Goal: Check status: Check status

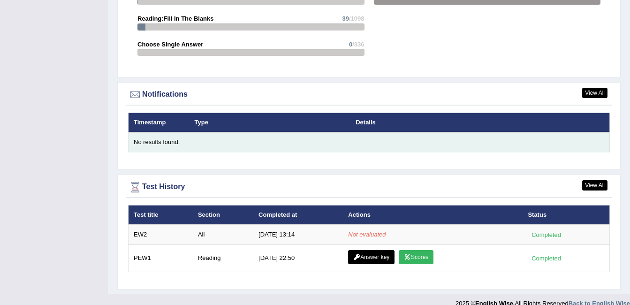
scroll to position [1072, 0]
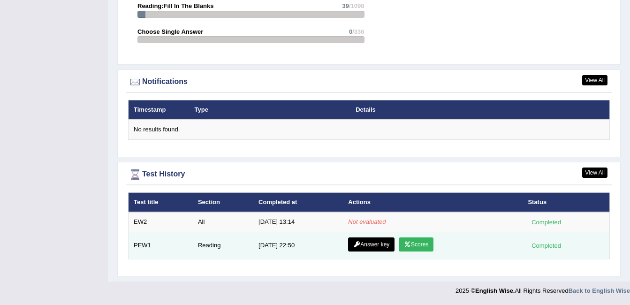
click at [417, 244] on link "Scores" at bounding box center [415, 244] width 35 height 14
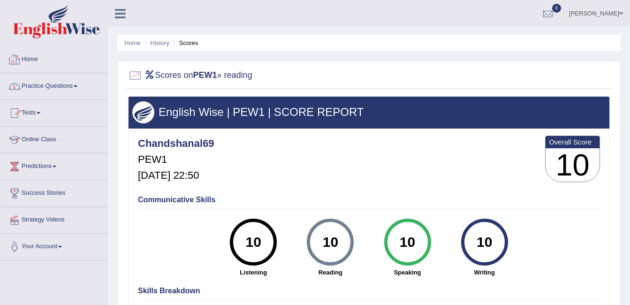
click at [30, 66] on link "Home" at bounding box center [53, 57] width 107 height 23
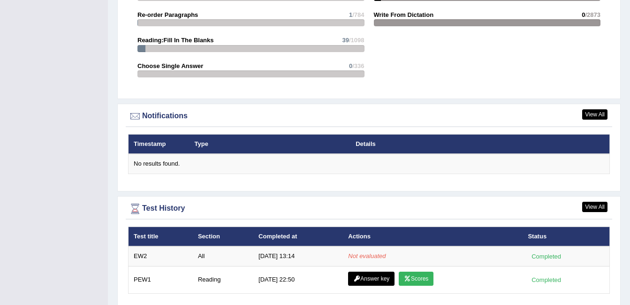
scroll to position [1072, 0]
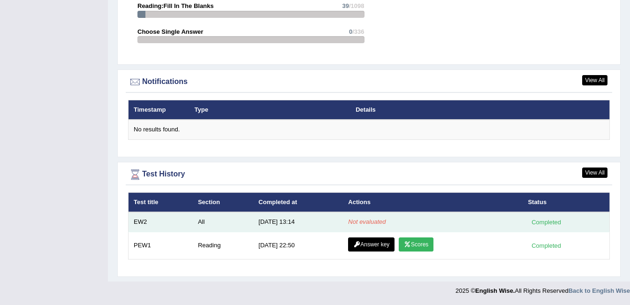
click at [555, 223] on div "Completed" at bounding box center [545, 222] width 37 height 10
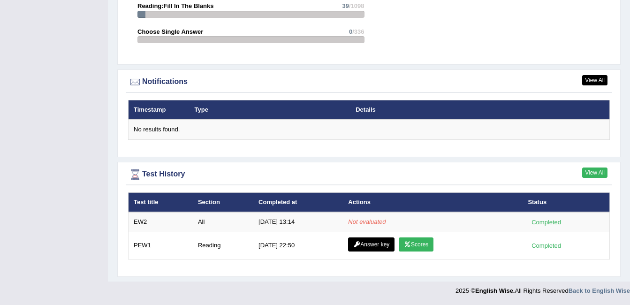
click at [590, 170] on link "View All" at bounding box center [594, 172] width 25 height 10
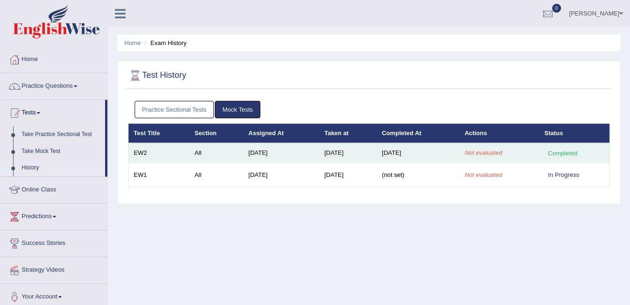
click at [482, 153] on em "Not evaluated" at bounding box center [482, 152] width 37 height 7
click at [558, 156] on div "Completed" at bounding box center [562, 153] width 37 height 10
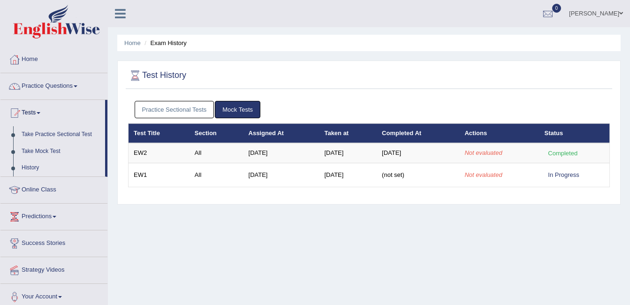
click at [44, 114] on link "Tests" at bounding box center [52, 111] width 105 height 23
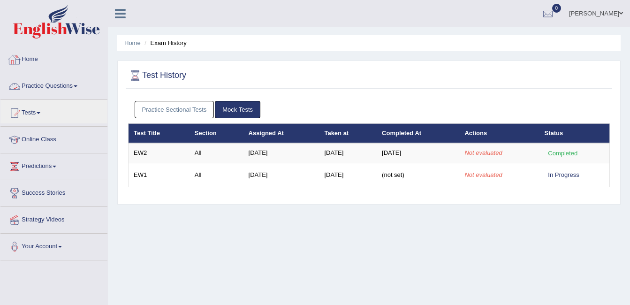
click at [31, 58] on link "Home" at bounding box center [53, 57] width 107 height 23
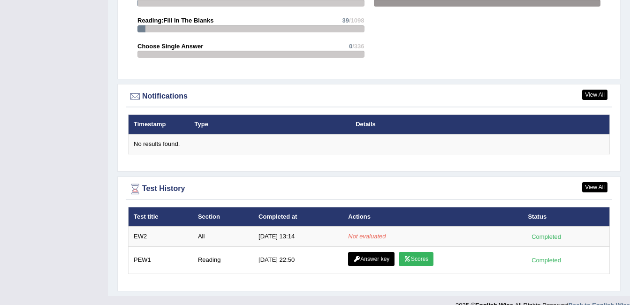
scroll to position [1072, 0]
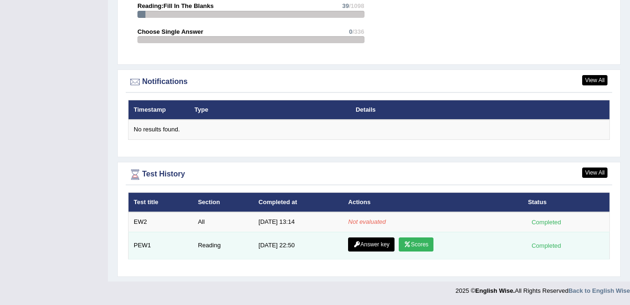
click at [383, 244] on link "Answer key" at bounding box center [371, 244] width 46 height 14
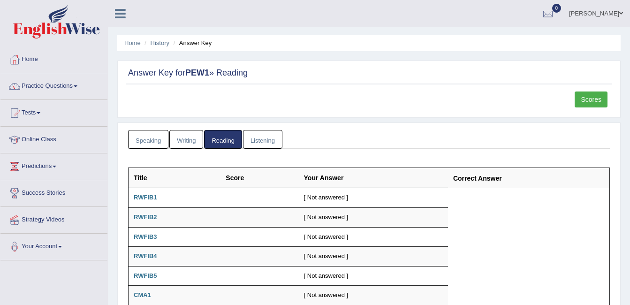
click at [594, 100] on link "Scores" at bounding box center [590, 99] width 33 height 16
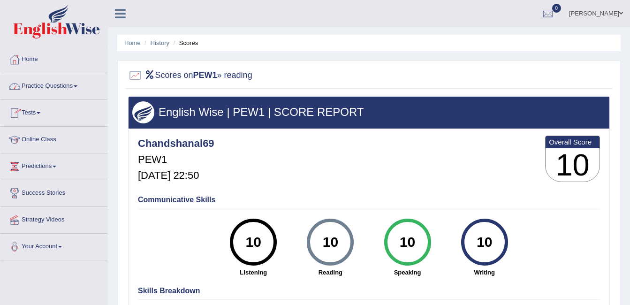
click at [36, 112] on link "Tests" at bounding box center [53, 111] width 107 height 23
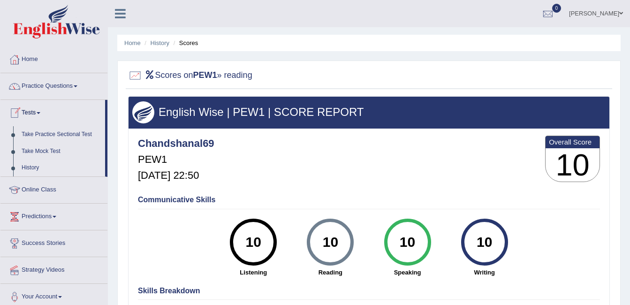
click at [38, 163] on link "History" at bounding box center [61, 167] width 88 height 17
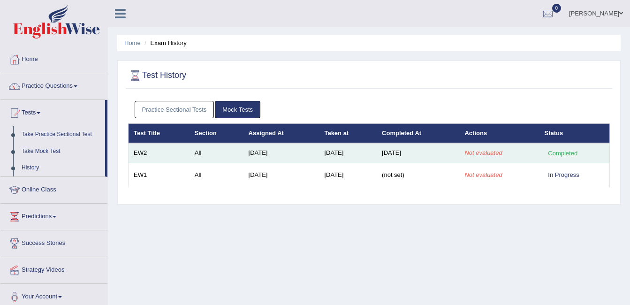
click at [482, 153] on em "Not evaluated" at bounding box center [482, 152] width 37 height 7
click at [137, 152] on td "EW2" at bounding box center [158, 153] width 61 height 20
click at [147, 151] on td "EW2" at bounding box center [158, 153] width 61 height 20
click at [252, 150] on td "Aug 28, 2025" at bounding box center [281, 153] width 76 height 20
click at [262, 151] on td "Aug 28, 2025" at bounding box center [281, 153] width 76 height 20
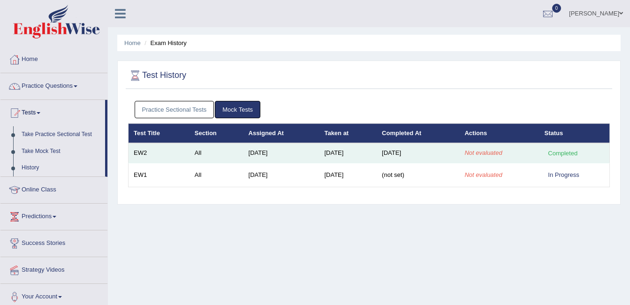
click at [560, 156] on div "Completed" at bounding box center [562, 153] width 37 height 10
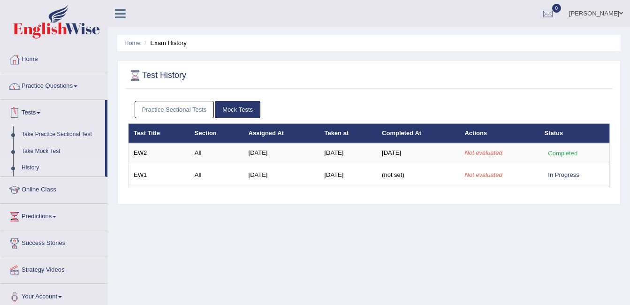
click at [33, 110] on link "Tests" at bounding box center [52, 111] width 105 height 23
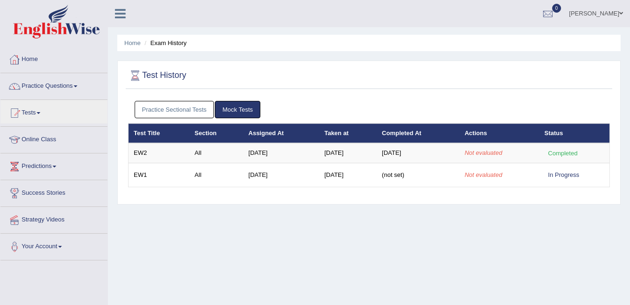
click at [35, 60] on link "Home" at bounding box center [53, 57] width 107 height 23
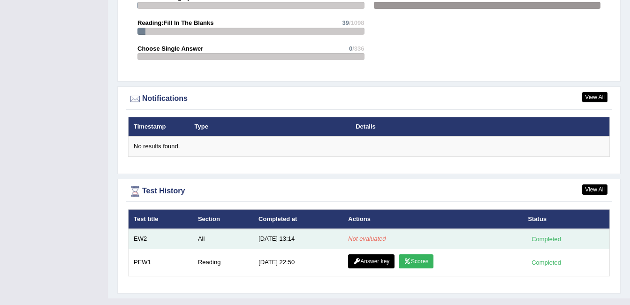
scroll to position [1072, 0]
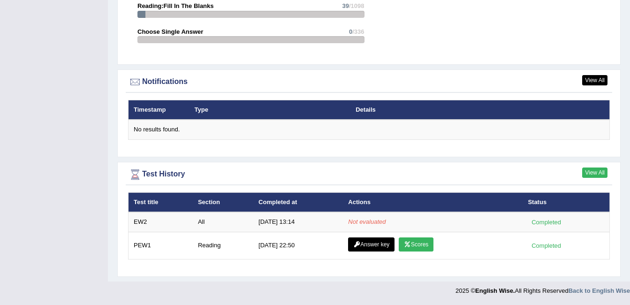
click at [597, 171] on link "View All" at bounding box center [594, 172] width 25 height 10
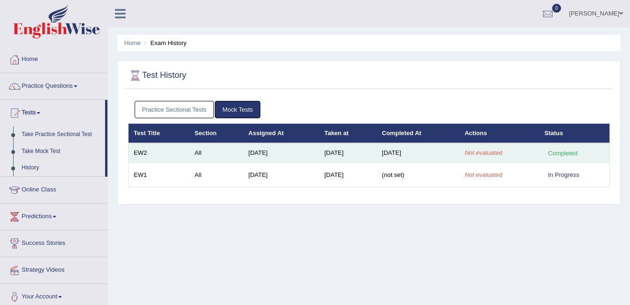
click at [250, 152] on td "[DATE]" at bounding box center [281, 153] width 76 height 20
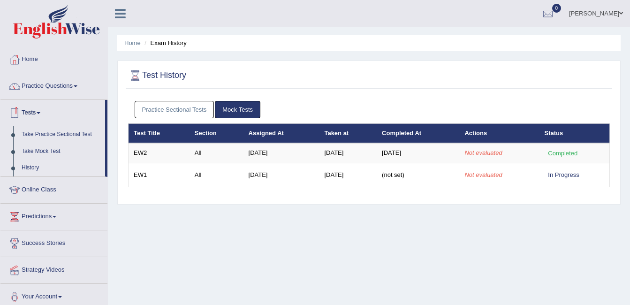
click at [46, 115] on link "Tests" at bounding box center [52, 111] width 105 height 23
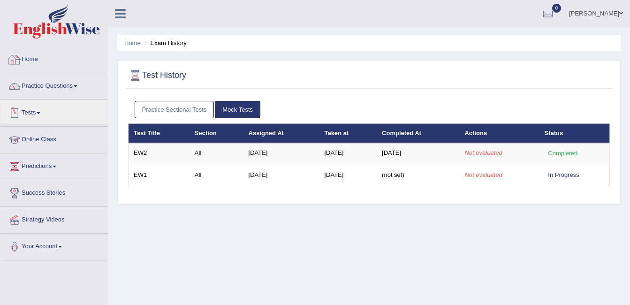
click at [26, 58] on link "Home" at bounding box center [53, 57] width 107 height 23
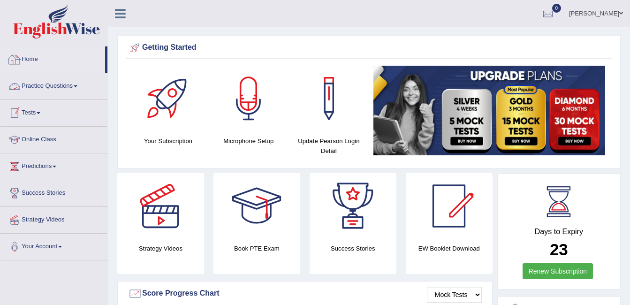
click at [38, 59] on link "Home" at bounding box center [52, 57] width 105 height 23
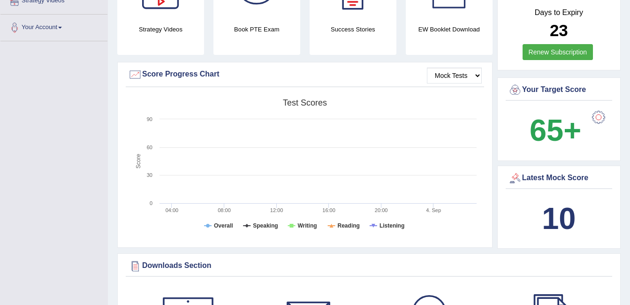
scroll to position [234, 0]
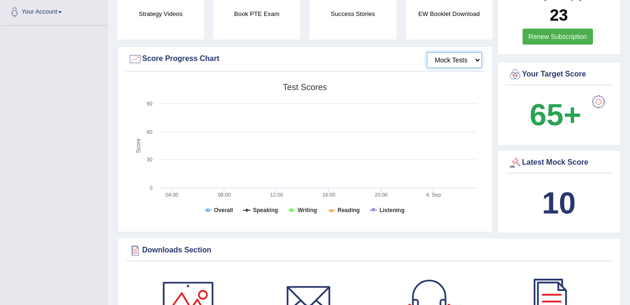
click at [443, 56] on select "Mock Tests" at bounding box center [454, 60] width 55 height 16
click at [427, 52] on select "Mock Tests" at bounding box center [454, 60] width 55 height 16
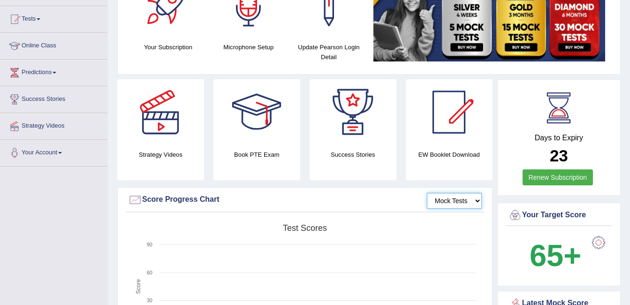
scroll to position [0, 0]
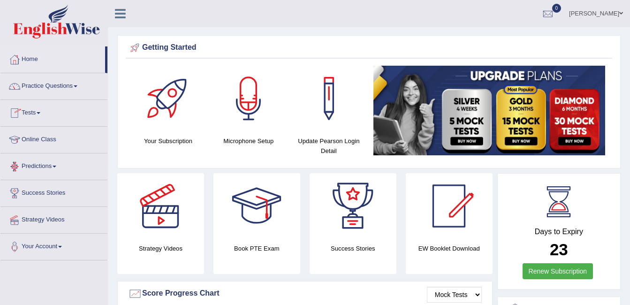
click at [29, 109] on link "Tests" at bounding box center [53, 111] width 107 height 23
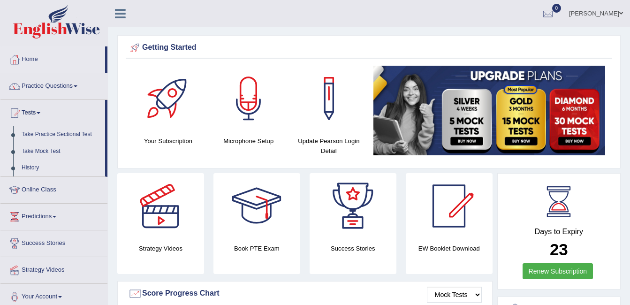
click at [24, 167] on link "History" at bounding box center [61, 167] width 88 height 17
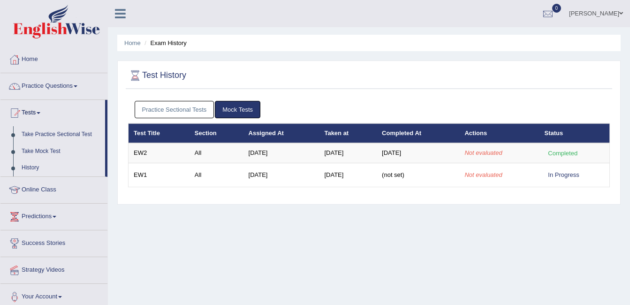
click at [120, 15] on icon at bounding box center [120, 13] width 11 height 12
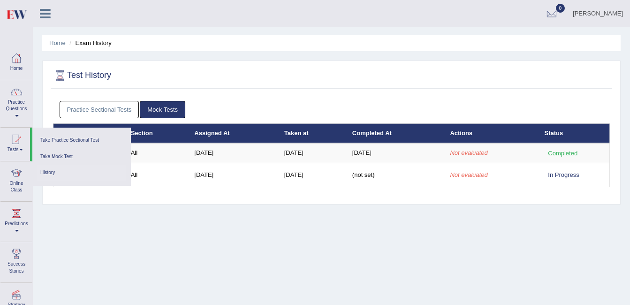
click at [172, 47] on ul "Home Exam History" at bounding box center [331, 43] width 578 height 16
click at [17, 63] on div at bounding box center [16, 58] width 14 height 14
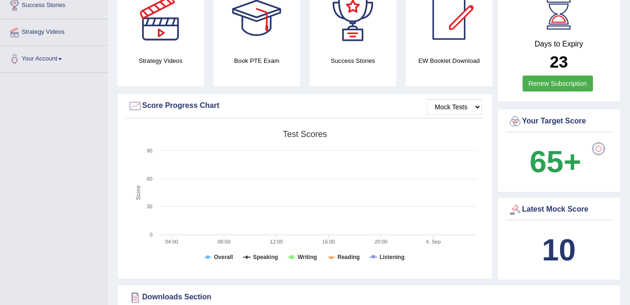
scroll to position [328, 0]
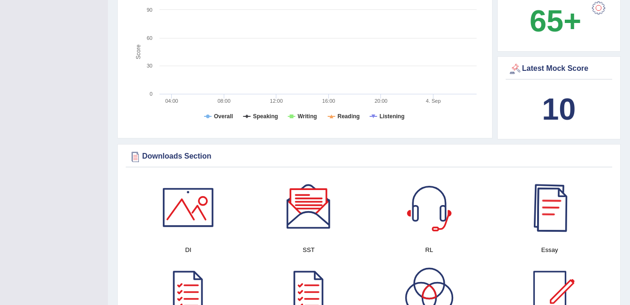
click at [550, 95] on b "10" at bounding box center [558, 109] width 34 height 34
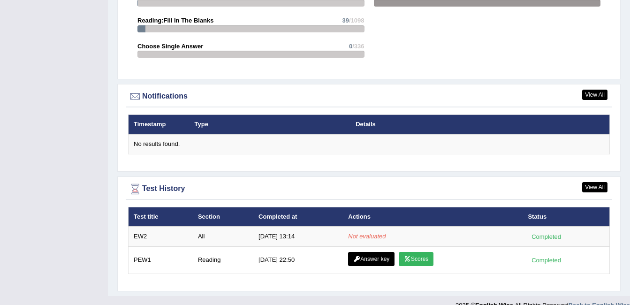
scroll to position [1072, 0]
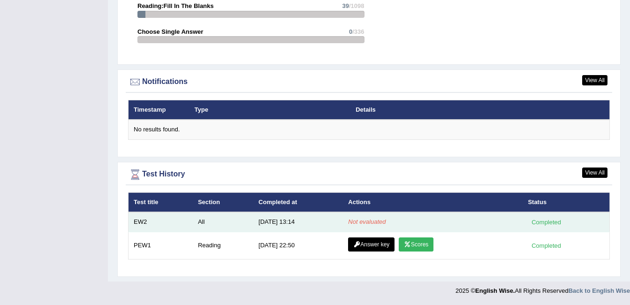
click at [363, 219] on em "Not evaluated" at bounding box center [366, 221] width 37 height 7
click at [555, 220] on div "Completed" at bounding box center [545, 222] width 37 height 10
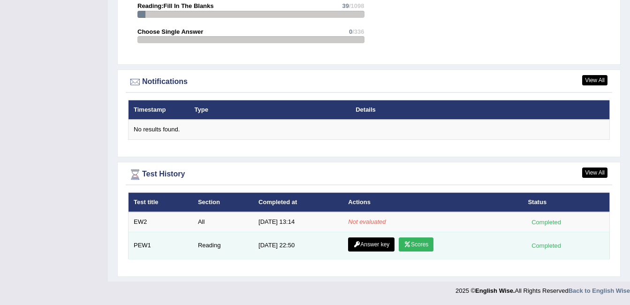
click at [415, 238] on link "Scores" at bounding box center [415, 244] width 35 height 14
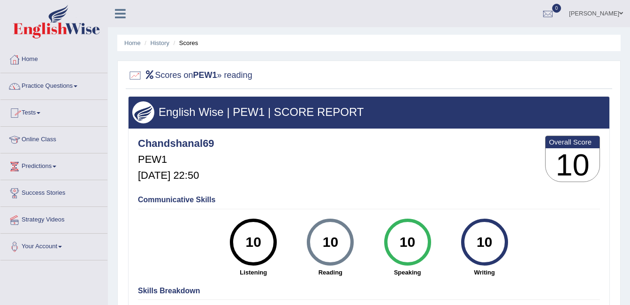
click at [23, 51] on link "Home" at bounding box center [53, 57] width 107 height 23
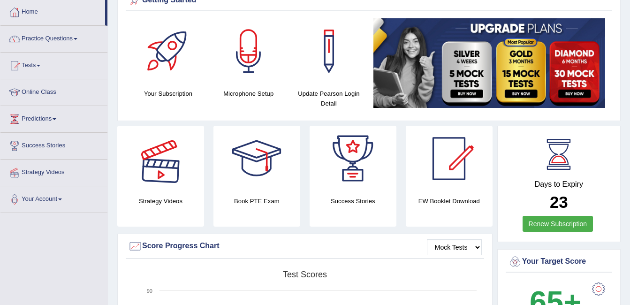
scroll to position [47, 0]
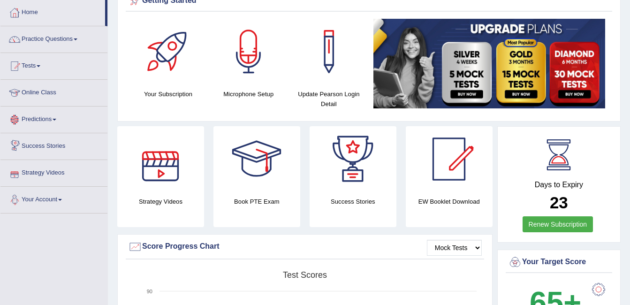
click at [60, 194] on link "Your Account" at bounding box center [53, 198] width 107 height 23
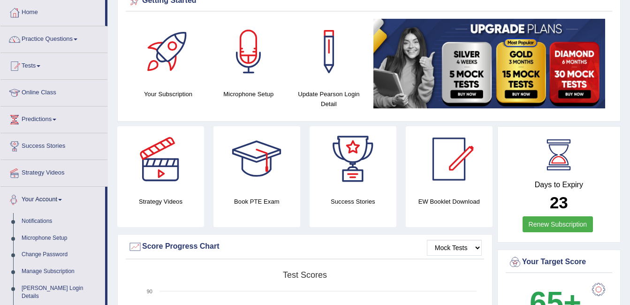
click at [61, 204] on link "Your Account" at bounding box center [52, 198] width 105 height 23
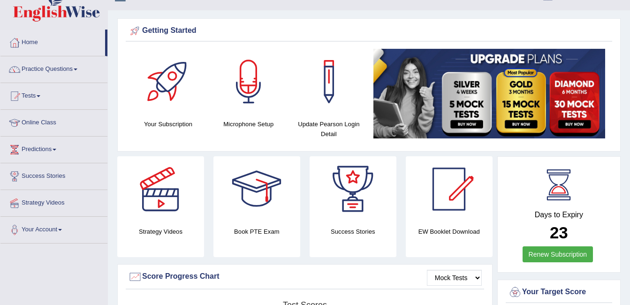
scroll to position [0, 0]
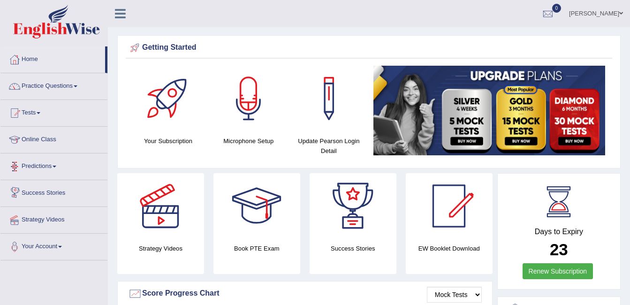
click at [51, 158] on link "Predictions" at bounding box center [53, 164] width 107 height 23
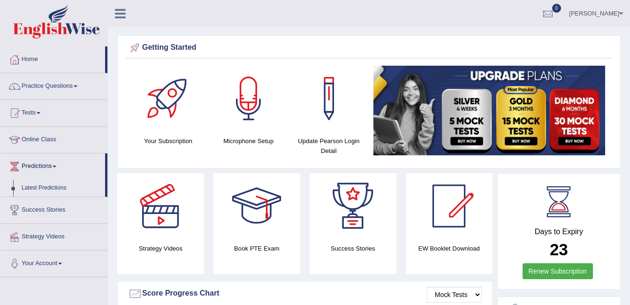
click at [53, 163] on link "Predictions" at bounding box center [52, 164] width 105 height 23
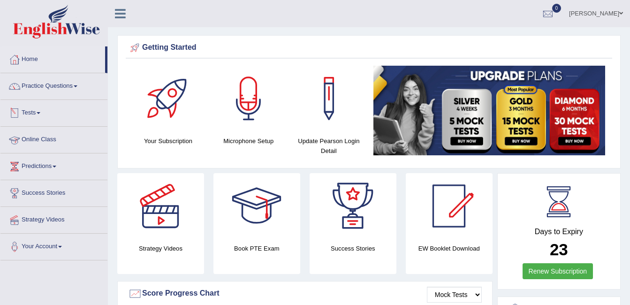
click at [39, 112] on link "Tests" at bounding box center [53, 111] width 107 height 23
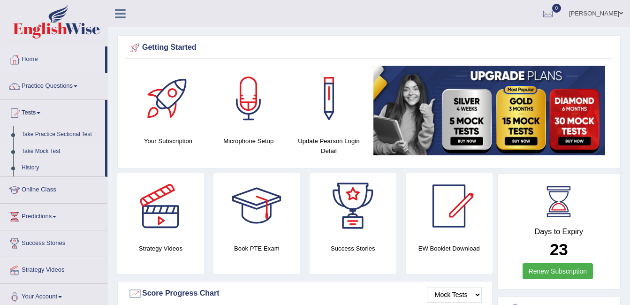
click at [51, 150] on link "Take Mock Test" at bounding box center [61, 151] width 88 height 17
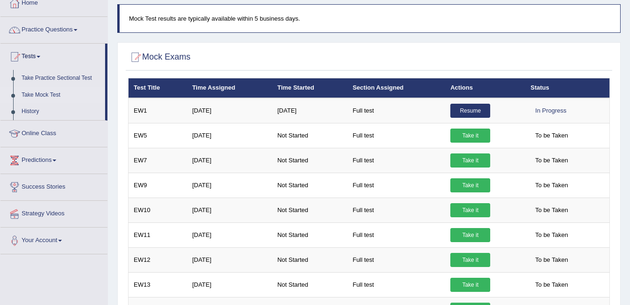
scroll to position [39, 0]
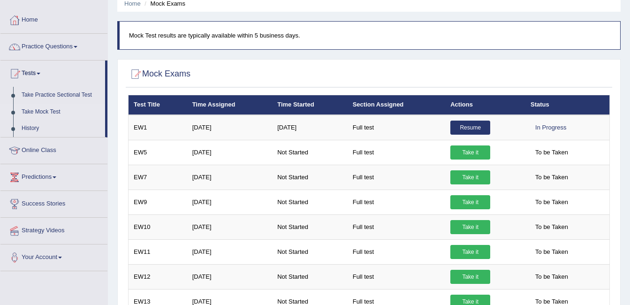
click at [52, 108] on link "Take Mock Test" at bounding box center [61, 112] width 88 height 17
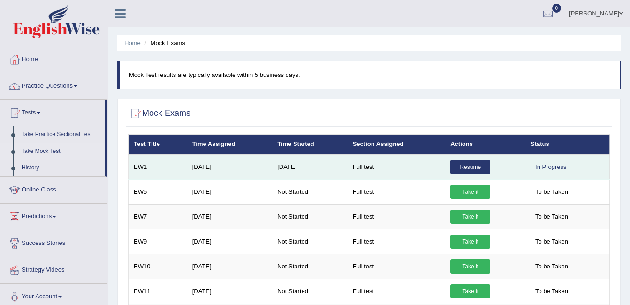
click at [469, 165] on link "Resume" at bounding box center [470, 167] width 40 height 14
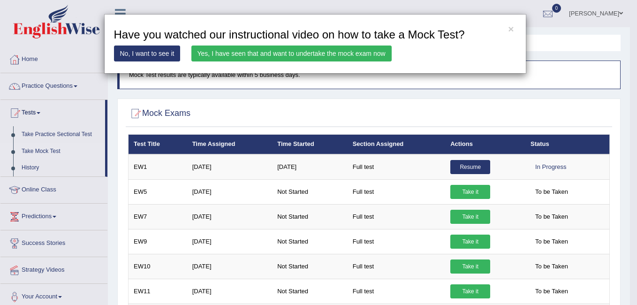
click at [238, 48] on link "Yes, I have seen that and want to undertake the mock exam now" at bounding box center [291, 53] width 200 height 16
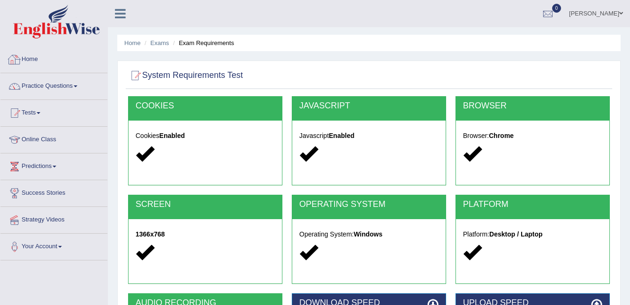
click at [41, 60] on link "Home" at bounding box center [53, 57] width 107 height 23
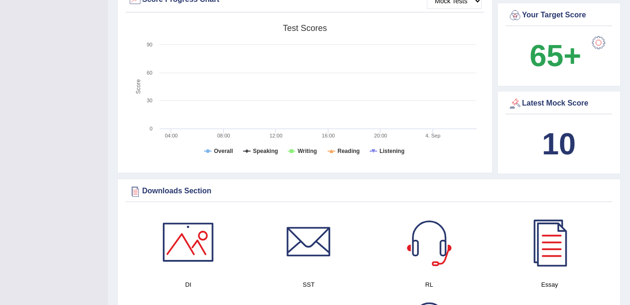
scroll to position [234, 0]
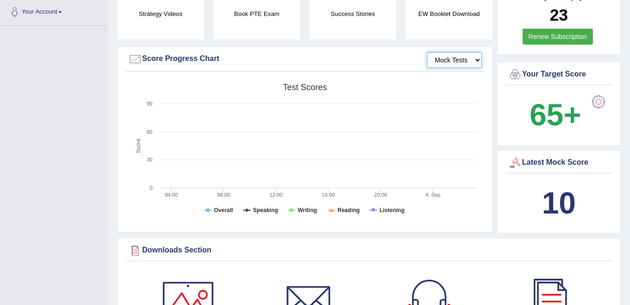
click at [467, 58] on select "Mock Tests" at bounding box center [454, 60] width 55 height 16
click at [427, 52] on select "Mock Tests" at bounding box center [454, 60] width 55 height 16
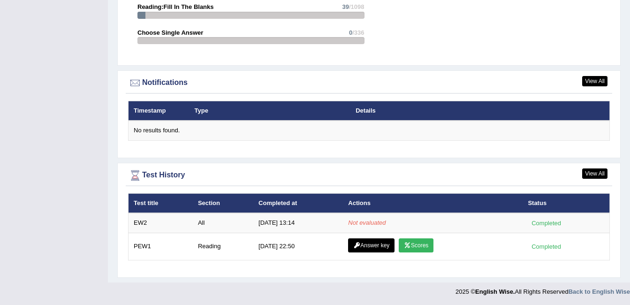
scroll to position [1072, 0]
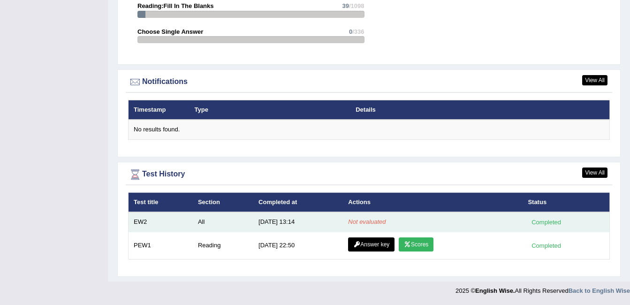
click at [368, 221] on em "Not evaluated" at bounding box center [366, 221] width 37 height 7
click at [555, 220] on div "Completed" at bounding box center [545, 222] width 37 height 10
click at [549, 223] on div "Completed" at bounding box center [545, 222] width 37 height 10
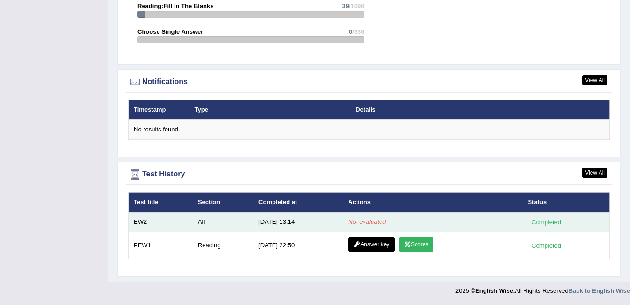
click at [145, 223] on td "EW2" at bounding box center [160, 222] width 64 height 20
click at [277, 224] on td "9/4/25 13:14" at bounding box center [298, 222] width 90 height 20
click at [196, 221] on td "All" at bounding box center [223, 222] width 60 height 20
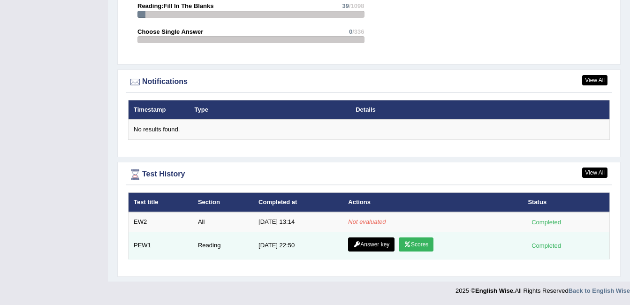
click at [404, 242] on icon at bounding box center [407, 244] width 7 height 6
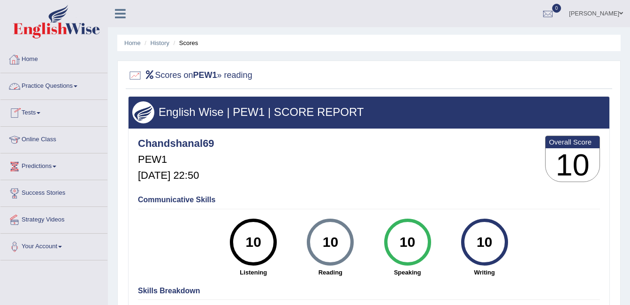
click at [31, 58] on link "Home" at bounding box center [53, 57] width 107 height 23
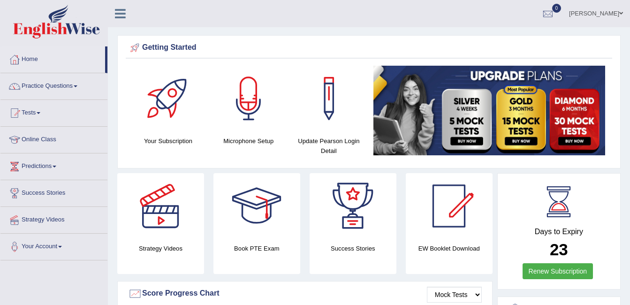
click at [69, 84] on link "Practice Questions" at bounding box center [53, 84] width 107 height 23
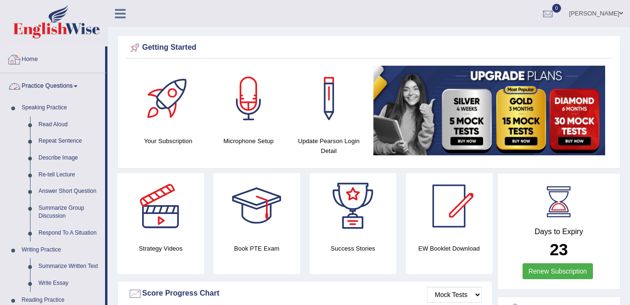
click at [32, 62] on link "Home" at bounding box center [52, 57] width 105 height 23
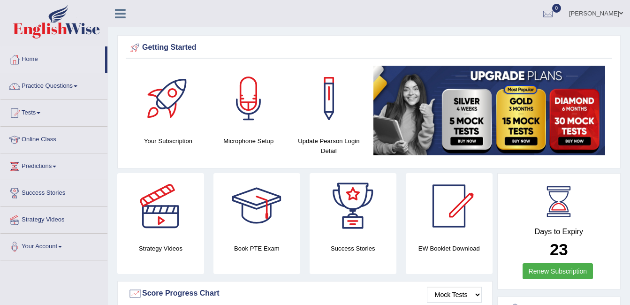
click at [43, 110] on link "Tests" at bounding box center [53, 111] width 107 height 23
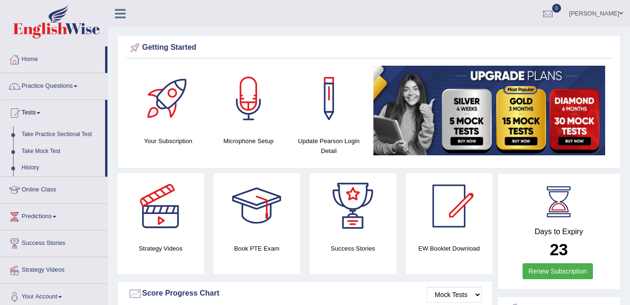
click at [43, 111] on link "Tests" at bounding box center [52, 111] width 105 height 23
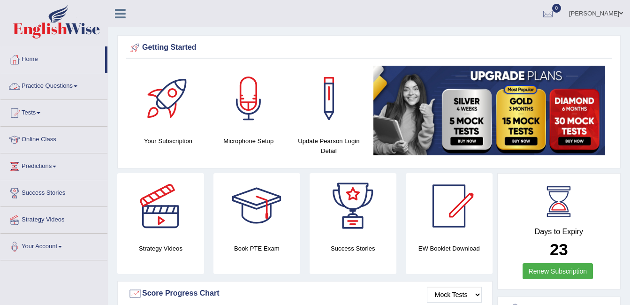
click at [74, 81] on link "Practice Questions" at bounding box center [53, 84] width 107 height 23
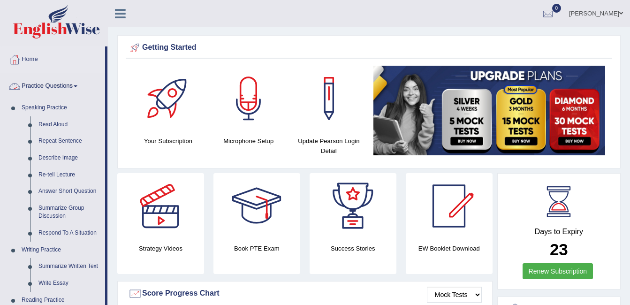
click at [67, 86] on link "Practice Questions" at bounding box center [52, 84] width 105 height 23
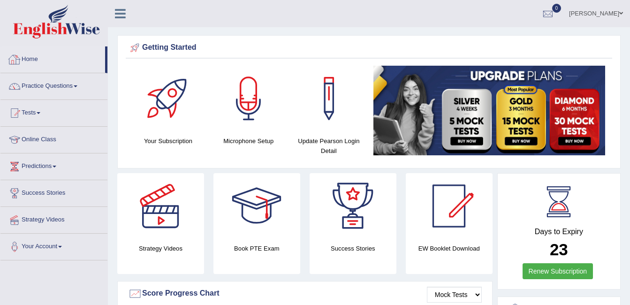
click at [40, 56] on link "Home" at bounding box center [52, 57] width 105 height 23
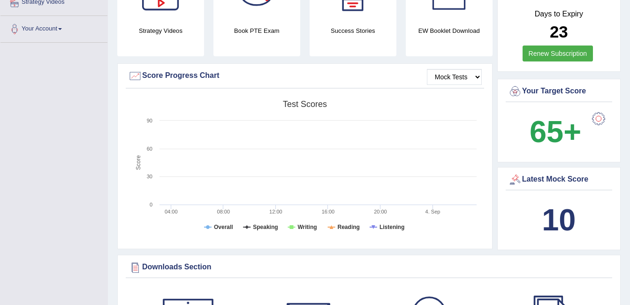
scroll to position [187, 0]
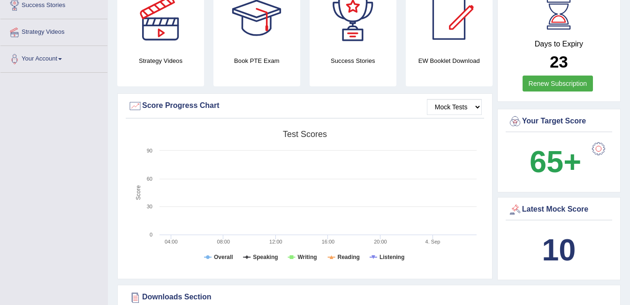
click at [594, 145] on div at bounding box center [598, 148] width 19 height 19
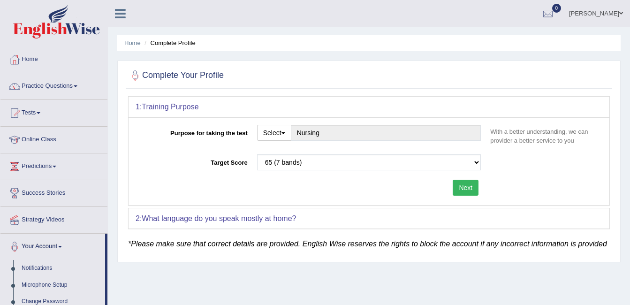
click at [30, 105] on link "Tests" at bounding box center [53, 111] width 107 height 23
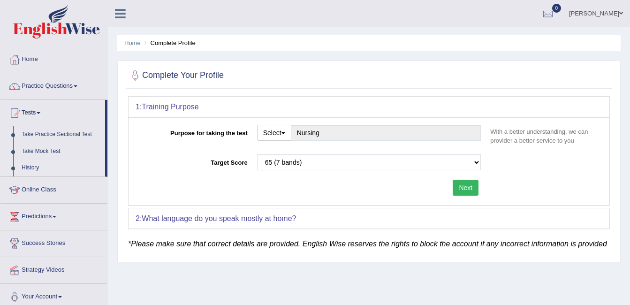
click at [35, 167] on link "History" at bounding box center [61, 167] width 88 height 17
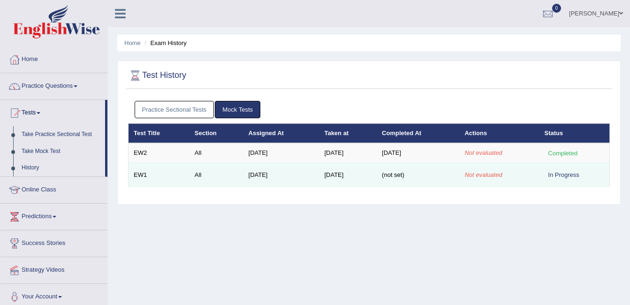
click at [243, 174] on td "[DATE]" at bounding box center [281, 175] width 76 height 24
click at [494, 174] on em "Not evaluated" at bounding box center [482, 174] width 37 height 7
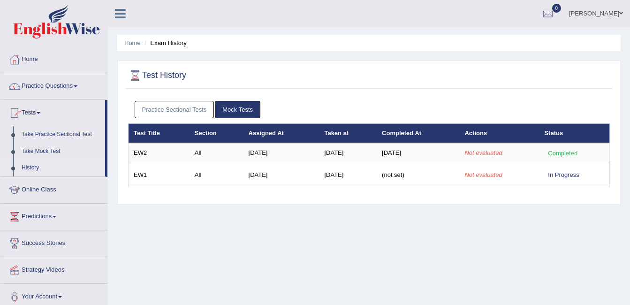
click at [46, 162] on link "History" at bounding box center [61, 167] width 88 height 17
click at [35, 113] on link "Tests" at bounding box center [52, 111] width 105 height 23
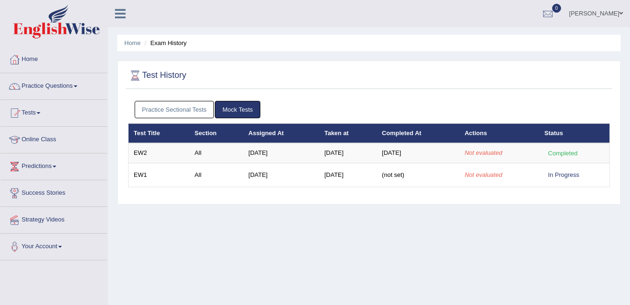
click at [35, 113] on link "Tests" at bounding box center [53, 111] width 107 height 23
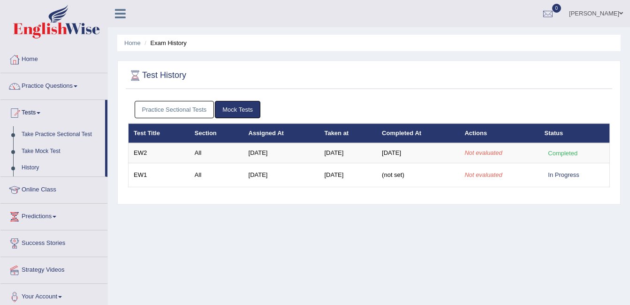
click at [31, 165] on link "History" at bounding box center [61, 167] width 88 height 17
click at [27, 111] on link "Tests" at bounding box center [52, 111] width 105 height 23
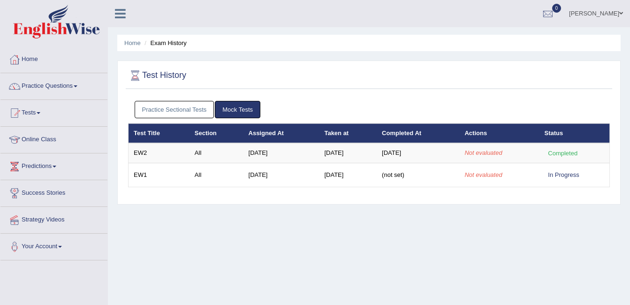
click at [35, 114] on link "Tests" at bounding box center [53, 111] width 107 height 23
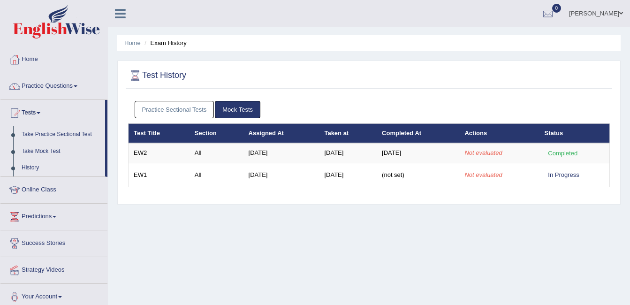
click at [29, 165] on link "History" at bounding box center [61, 167] width 88 height 17
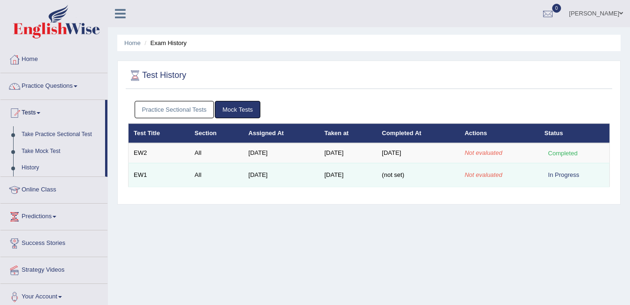
click at [491, 176] on em "Not evaluated" at bounding box center [482, 174] width 37 height 7
click at [143, 175] on td "EW1" at bounding box center [158, 175] width 61 height 24
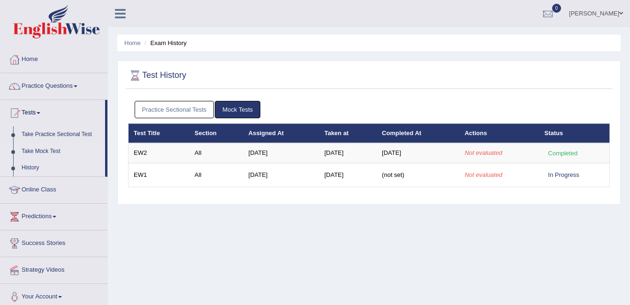
click at [44, 146] on link "Take Mock Test" at bounding box center [61, 151] width 88 height 17
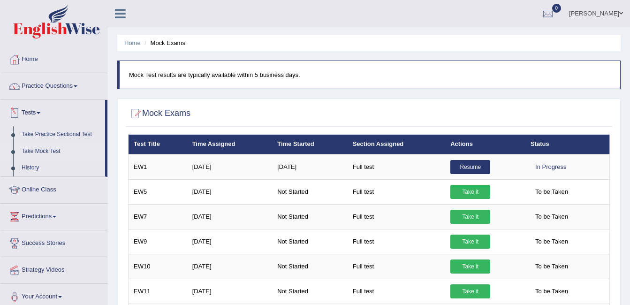
click at [40, 113] on span at bounding box center [39, 113] width 4 height 2
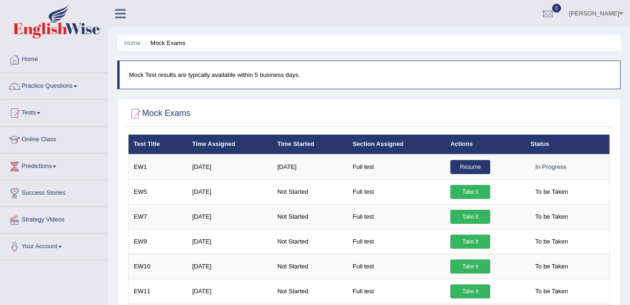
click at [43, 114] on link "Tests" at bounding box center [53, 111] width 107 height 23
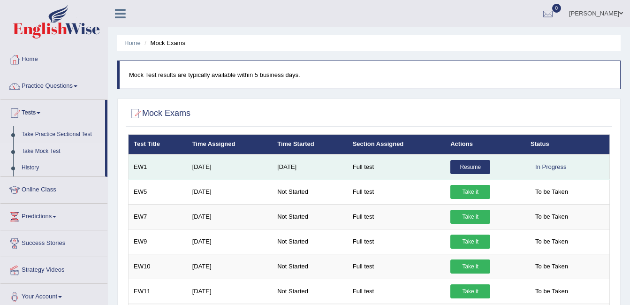
click at [462, 168] on link "Resume" at bounding box center [470, 167] width 40 height 14
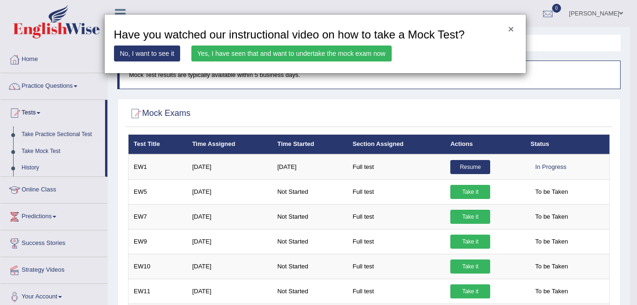
click at [509, 29] on button "×" at bounding box center [511, 29] width 6 height 10
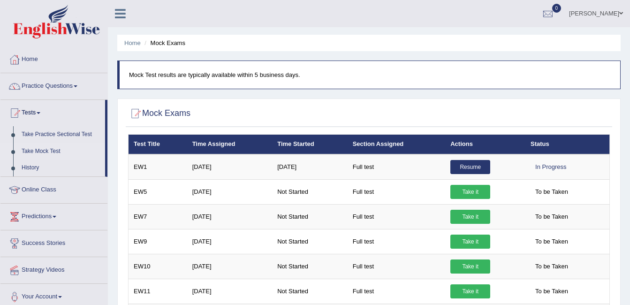
click at [33, 112] on link "Tests" at bounding box center [52, 111] width 105 height 23
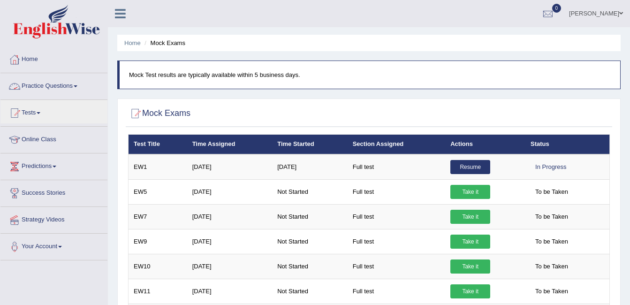
click at [67, 82] on link "Practice Questions" at bounding box center [53, 84] width 107 height 23
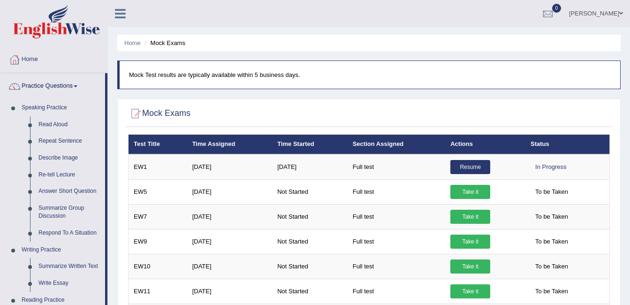
click at [54, 87] on link "Practice Questions" at bounding box center [52, 84] width 105 height 23
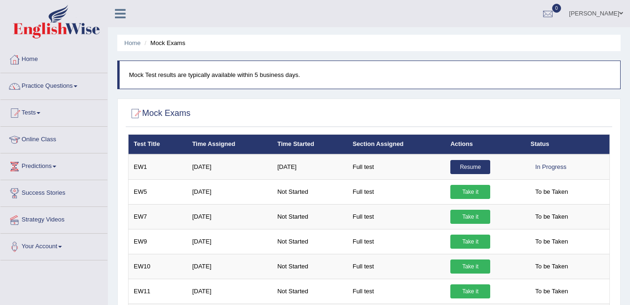
click at [40, 110] on link "Tests" at bounding box center [53, 111] width 107 height 23
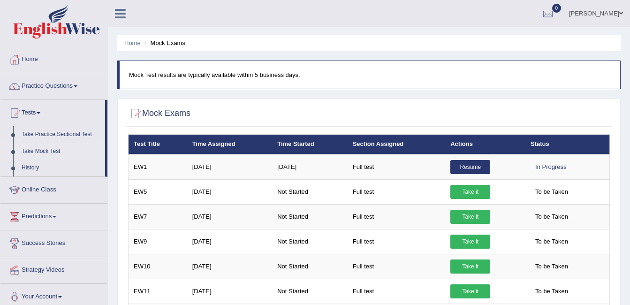
click at [34, 147] on link "Take Mock Test" at bounding box center [61, 151] width 88 height 17
click at [27, 167] on link "History" at bounding box center [61, 167] width 88 height 17
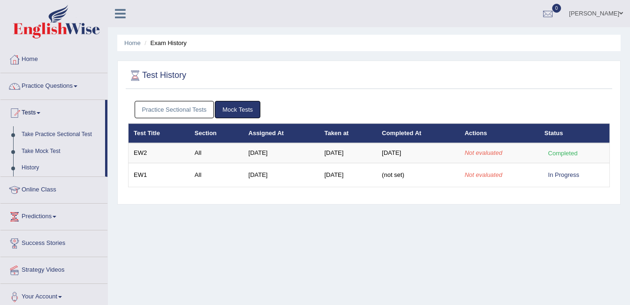
click at [240, 105] on link "Mock Tests" at bounding box center [237, 109] width 45 height 17
click at [191, 111] on link "Practice Sectional Tests" at bounding box center [175, 109] width 80 height 17
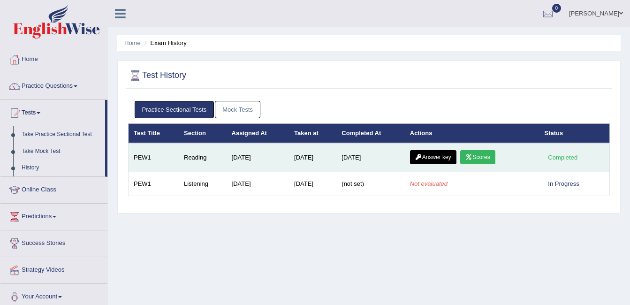
click at [487, 154] on link "Scores" at bounding box center [477, 157] width 35 height 14
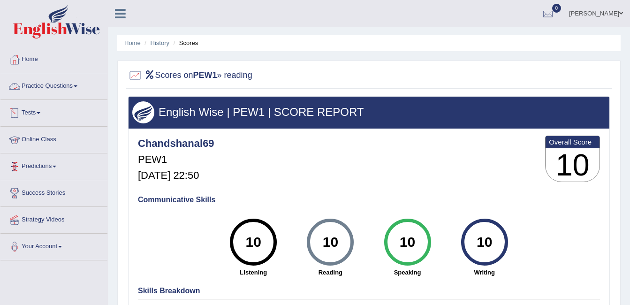
click at [75, 85] on link "Practice Questions" at bounding box center [53, 84] width 107 height 23
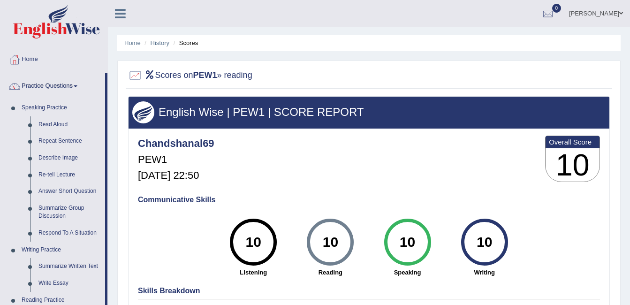
click at [69, 82] on link "Practice Questions" at bounding box center [52, 84] width 105 height 23
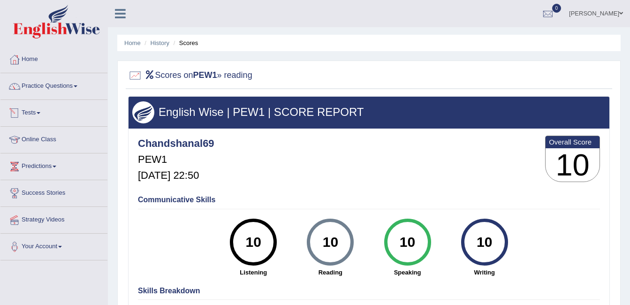
click at [27, 112] on link "Tests" at bounding box center [53, 111] width 107 height 23
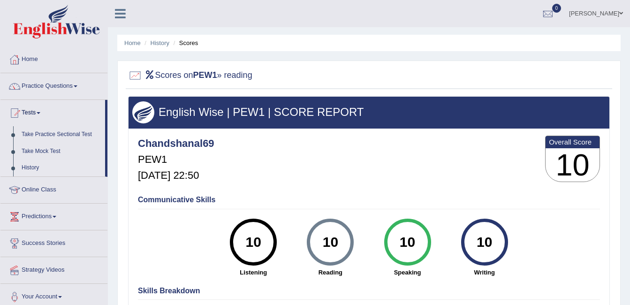
click at [34, 168] on link "History" at bounding box center [61, 167] width 88 height 17
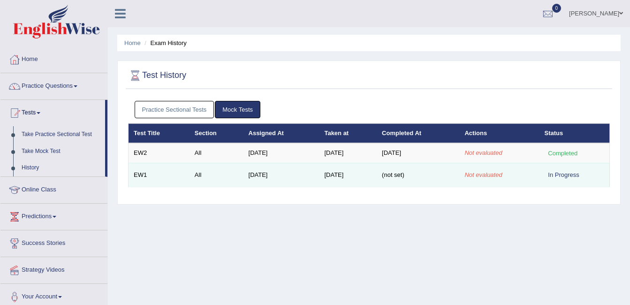
click at [566, 172] on div "In Progress" at bounding box center [563, 175] width 38 height 10
click at [192, 174] on td "All" at bounding box center [216, 175] width 54 height 24
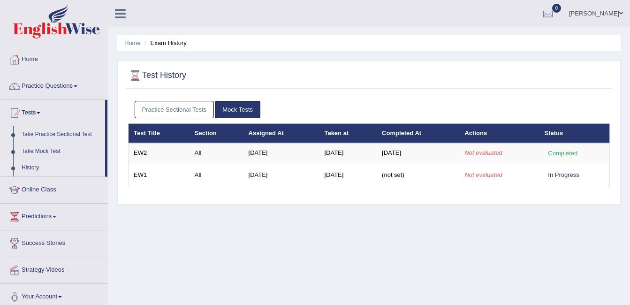
click at [39, 165] on link "History" at bounding box center [61, 167] width 88 height 17
click at [41, 106] on link "Tests" at bounding box center [52, 111] width 105 height 23
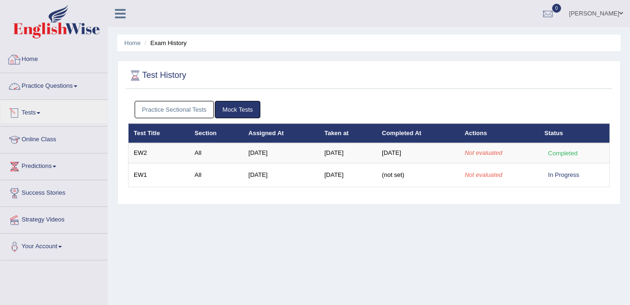
click at [33, 60] on link "Home" at bounding box center [53, 57] width 107 height 23
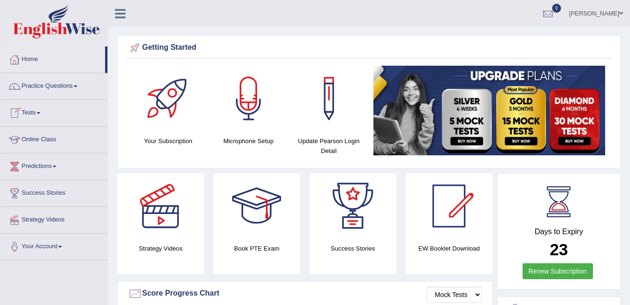
click at [28, 113] on link "Tests" at bounding box center [53, 111] width 107 height 23
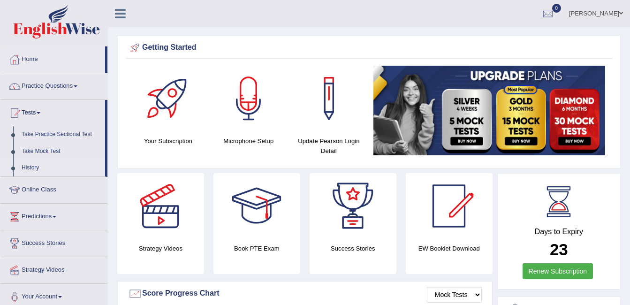
click at [36, 163] on link "History" at bounding box center [61, 167] width 88 height 17
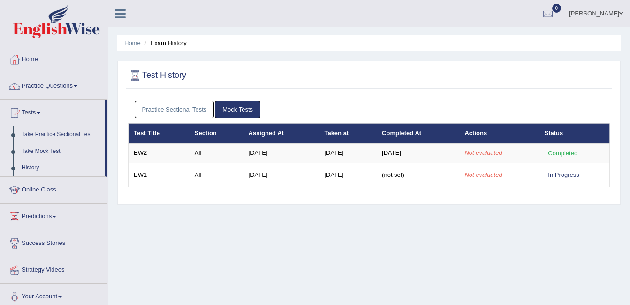
click at [232, 105] on link "Mock Tests" at bounding box center [237, 109] width 45 height 17
click at [176, 108] on link "Practice Sectional Tests" at bounding box center [175, 109] width 80 height 17
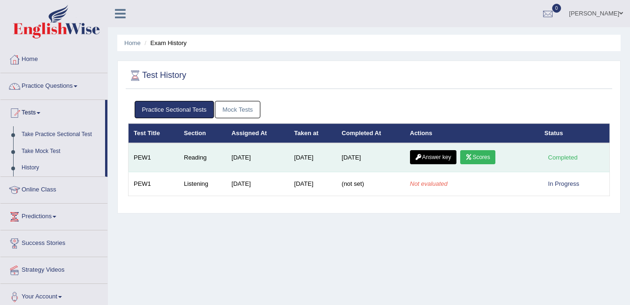
click at [474, 152] on link "Scores" at bounding box center [477, 157] width 35 height 14
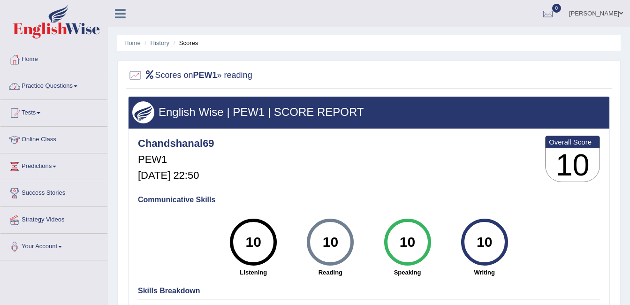
click at [38, 81] on link "Practice Questions" at bounding box center [53, 84] width 107 height 23
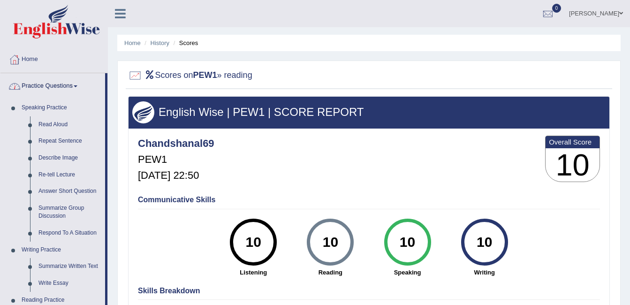
click at [45, 82] on link "Practice Questions" at bounding box center [52, 84] width 105 height 23
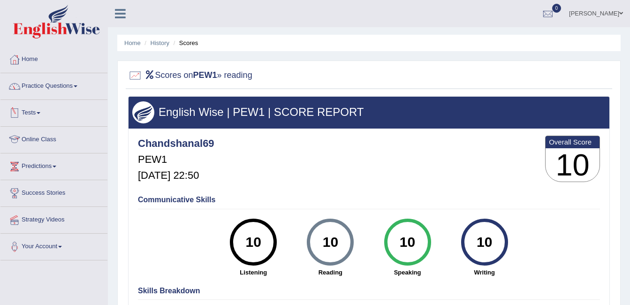
click at [37, 112] on link "Tests" at bounding box center [53, 111] width 107 height 23
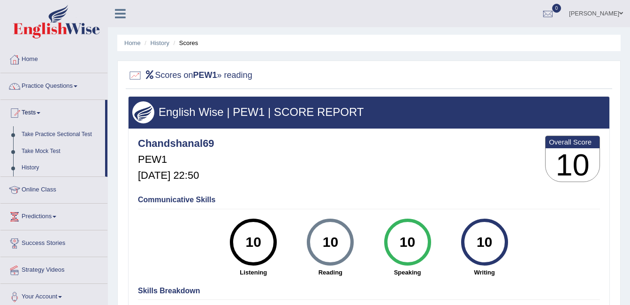
click at [29, 164] on link "History" at bounding box center [61, 167] width 88 height 17
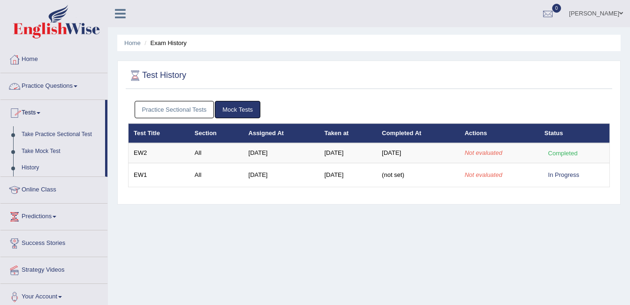
click at [56, 82] on link "Practice Questions" at bounding box center [53, 84] width 107 height 23
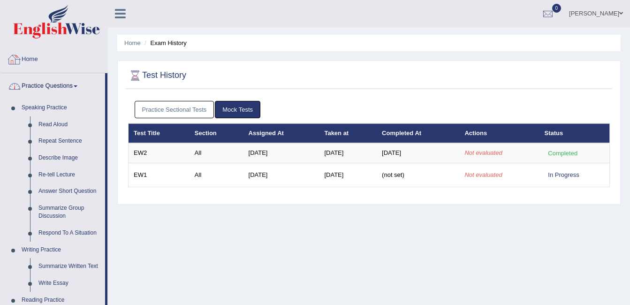
click at [33, 59] on link "Home" at bounding box center [53, 57] width 107 height 23
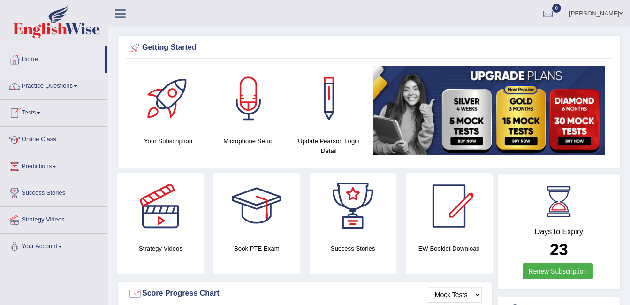
click at [43, 105] on link "Tests" at bounding box center [53, 111] width 107 height 23
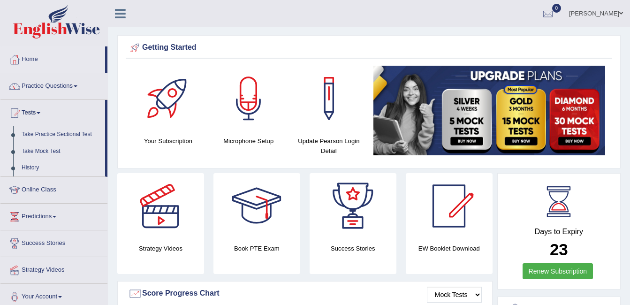
click at [23, 168] on link "History" at bounding box center [61, 167] width 88 height 17
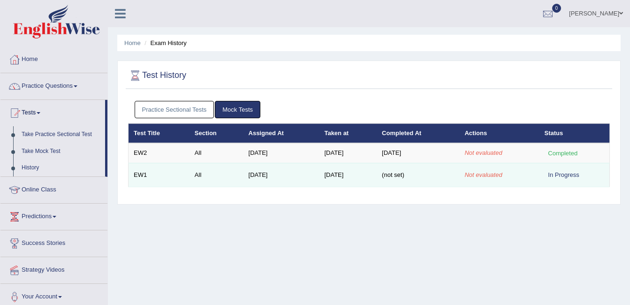
click at [136, 175] on td "EW1" at bounding box center [158, 175] width 61 height 24
click at [481, 175] on em "Not evaluated" at bounding box center [482, 174] width 37 height 7
click at [567, 176] on div "In Progress" at bounding box center [563, 175] width 38 height 10
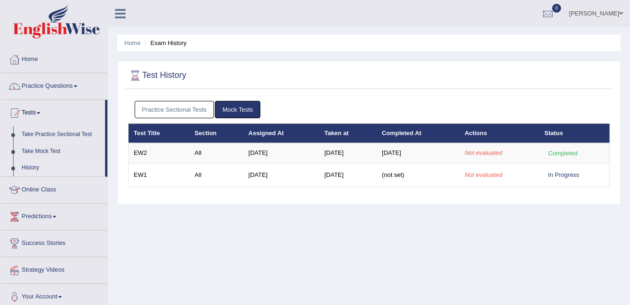
click at [119, 16] on icon at bounding box center [120, 13] width 11 height 12
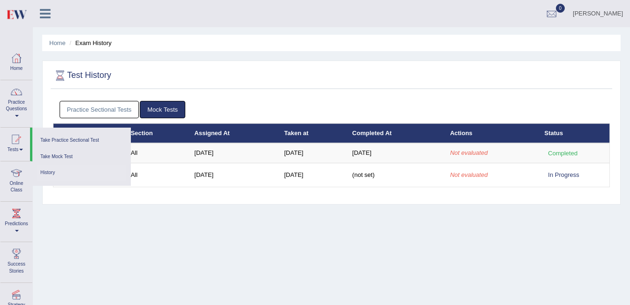
click at [260, 46] on ul "Home Exam History" at bounding box center [331, 43] width 578 height 16
click at [15, 61] on div at bounding box center [16, 58] width 14 height 14
